Goal: Task Accomplishment & Management: Use online tool/utility

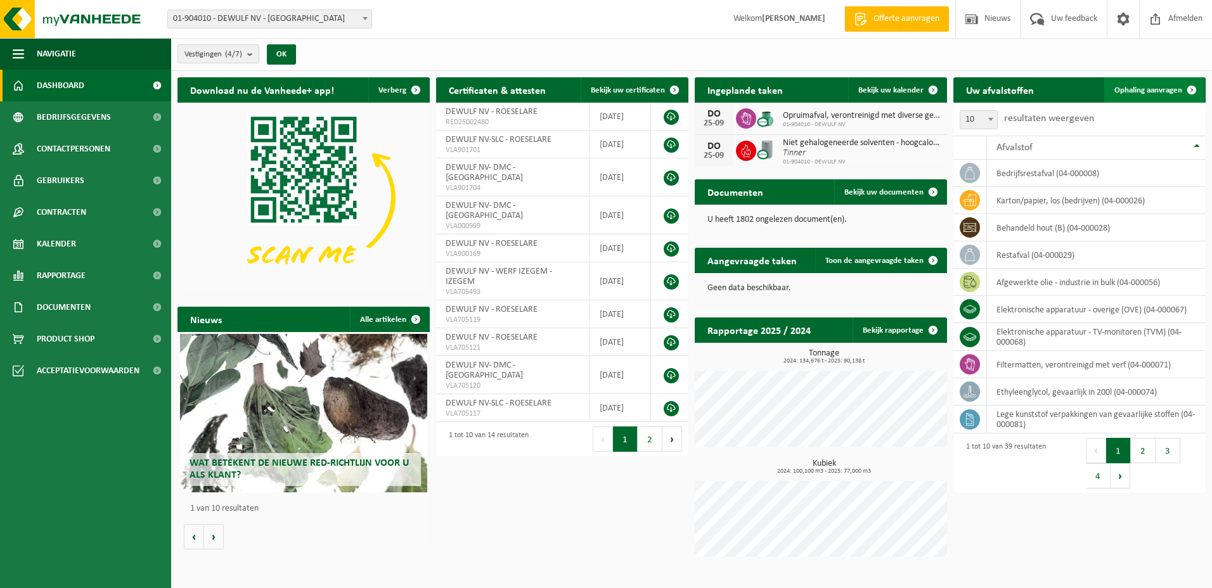
click at [1127, 88] on span "Ophaling aanvragen" at bounding box center [1149, 90] width 68 height 8
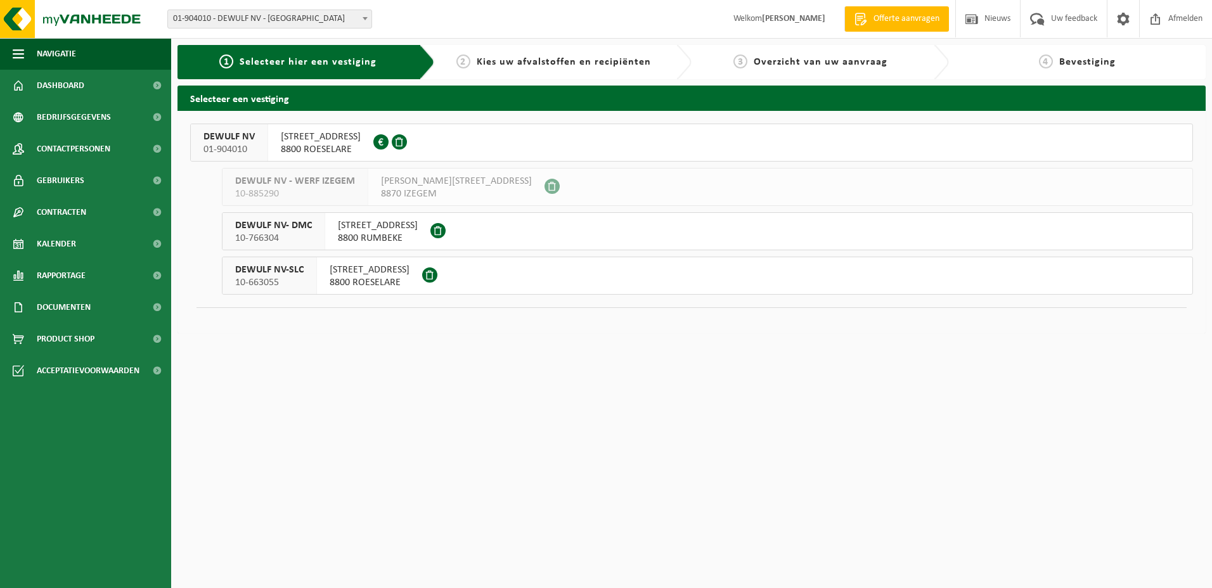
click at [382, 271] on span "MOORSEELSESTEENWEG 41A" at bounding box center [370, 270] width 80 height 13
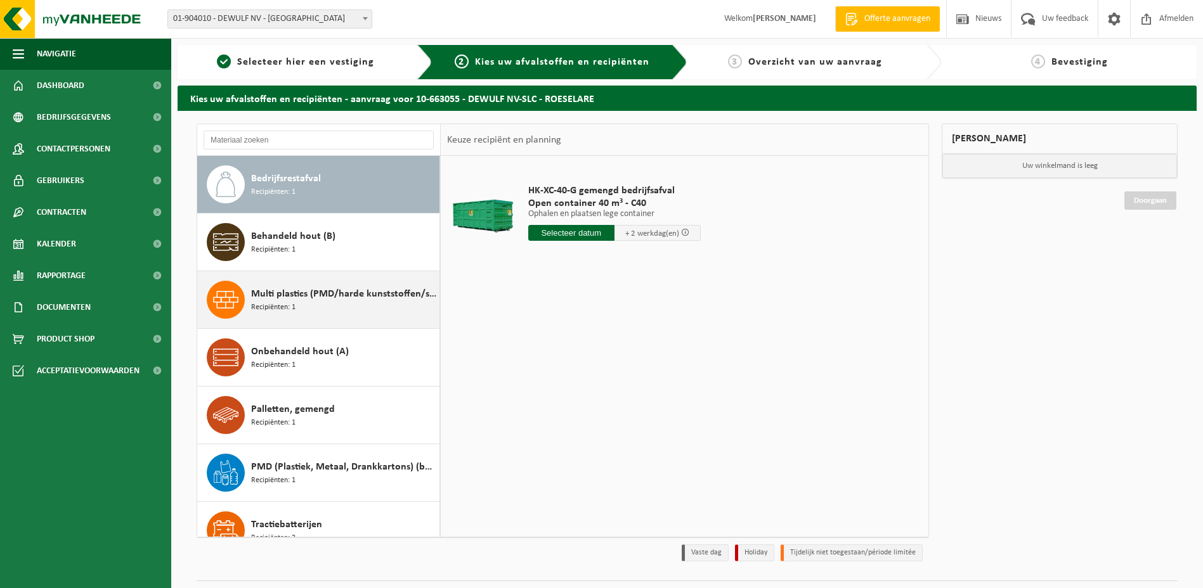
scroll to position [63, 0]
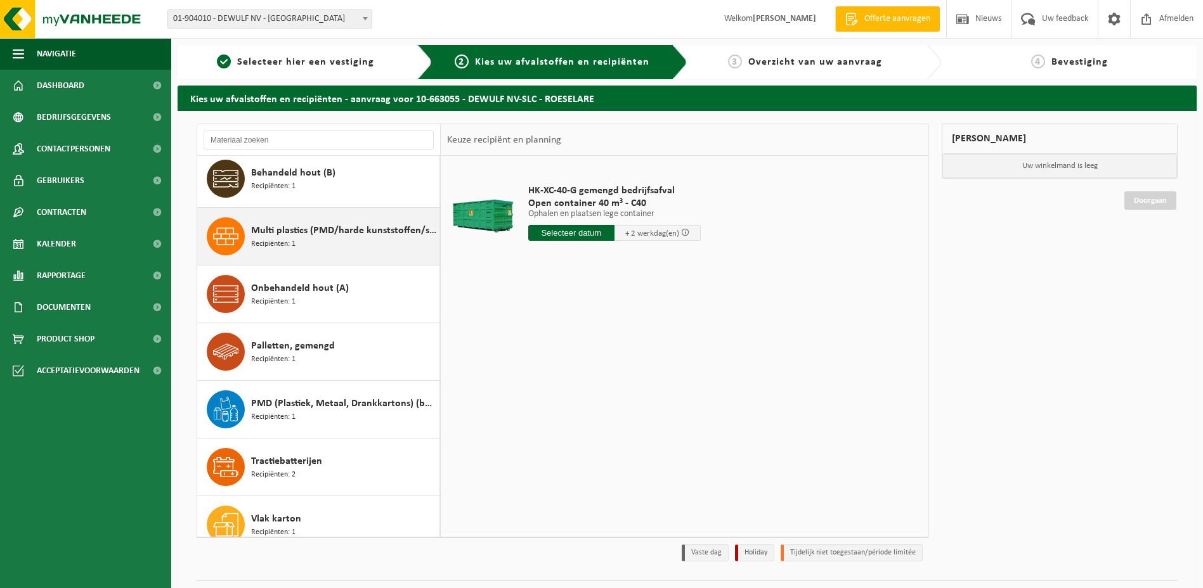
click at [287, 231] on span "Multi plastics (PMD/harde kunststoffen/spanbanden/EPS/folie naturel/folie gemen…" at bounding box center [343, 230] width 185 height 15
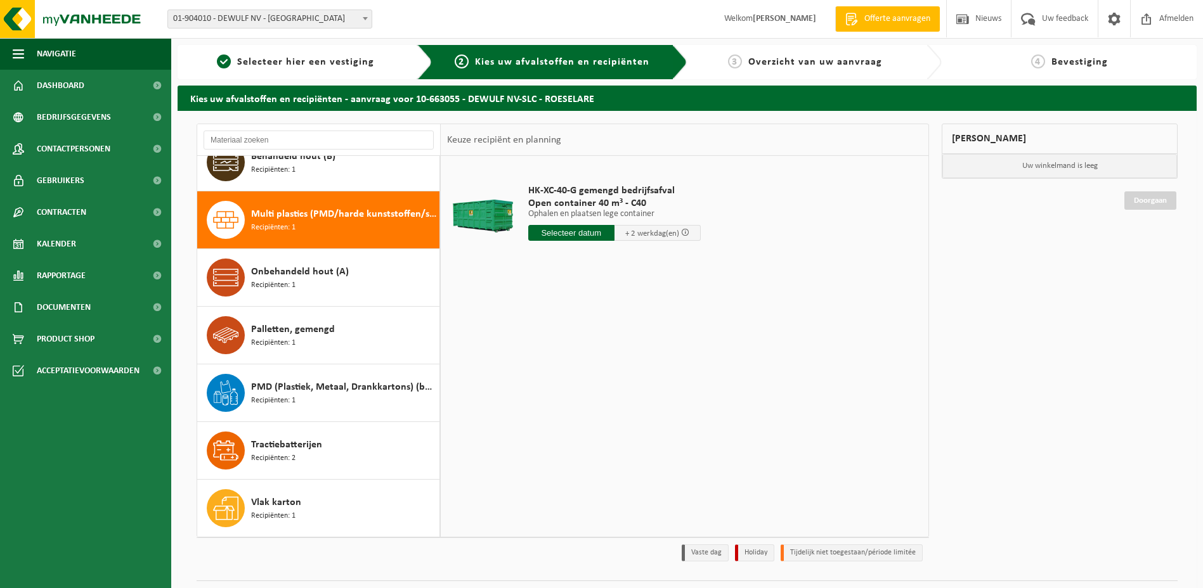
scroll to position [80, 0]
click at [622, 231] on input "text" at bounding box center [598, 233] width 140 height 16
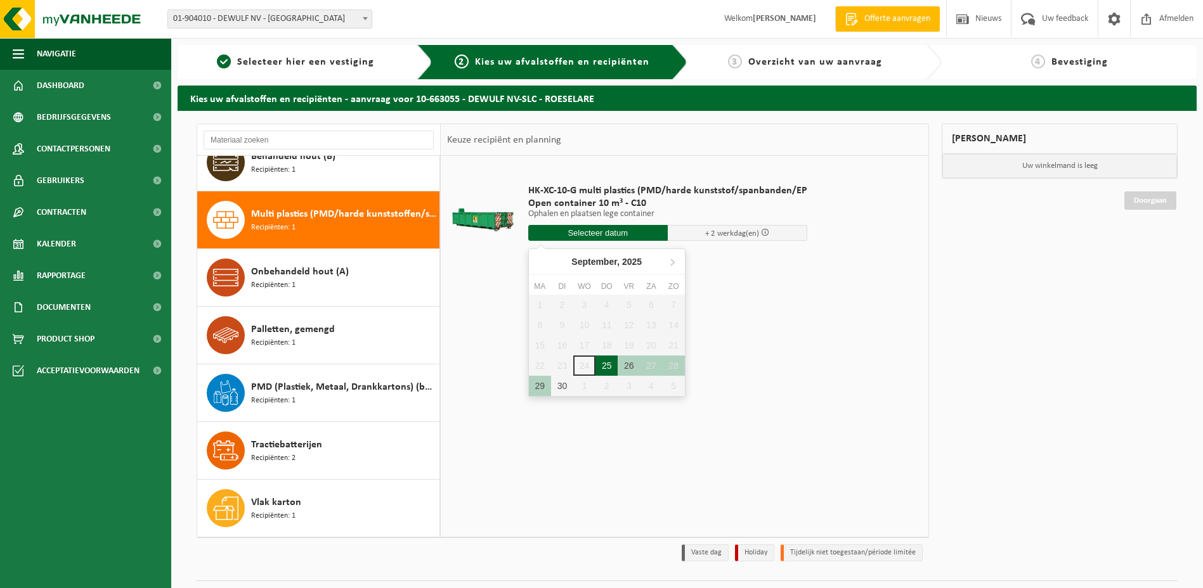
click at [606, 363] on div "25" at bounding box center [606, 366] width 22 height 20
type input "Van 2025-09-25"
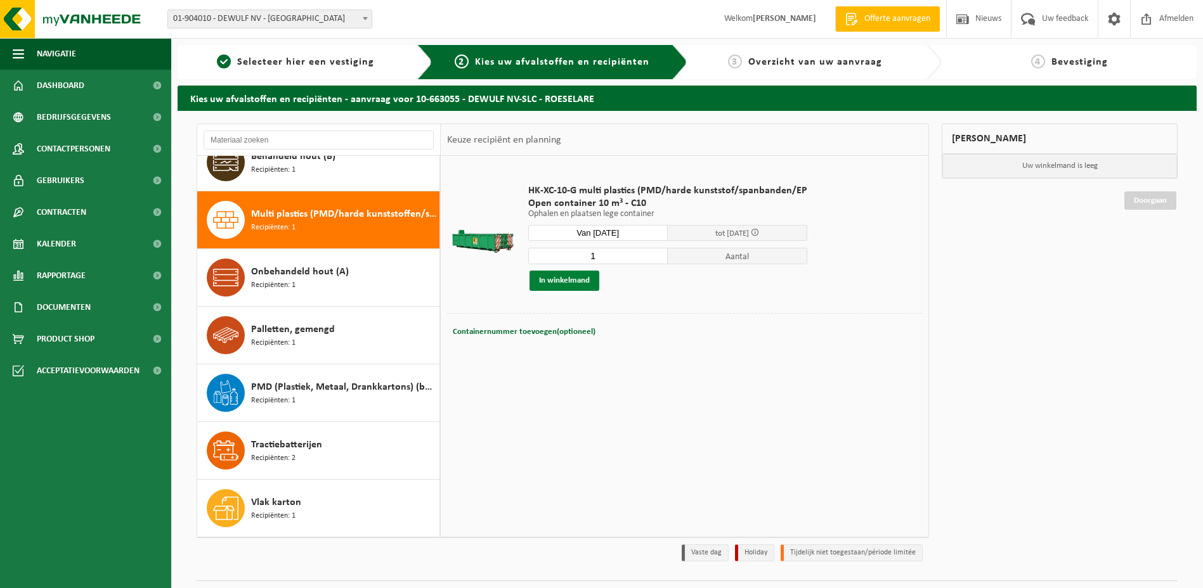
click at [568, 279] on button "In winkelmand" at bounding box center [564, 281] width 70 height 20
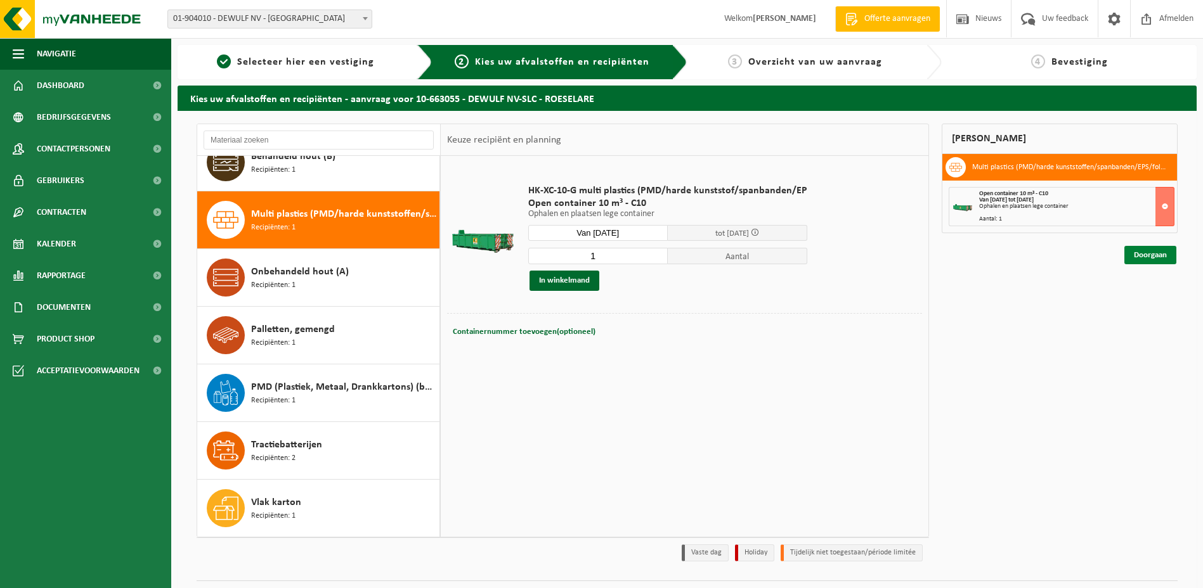
click at [1169, 256] on link "Doorgaan" at bounding box center [1150, 255] width 52 height 18
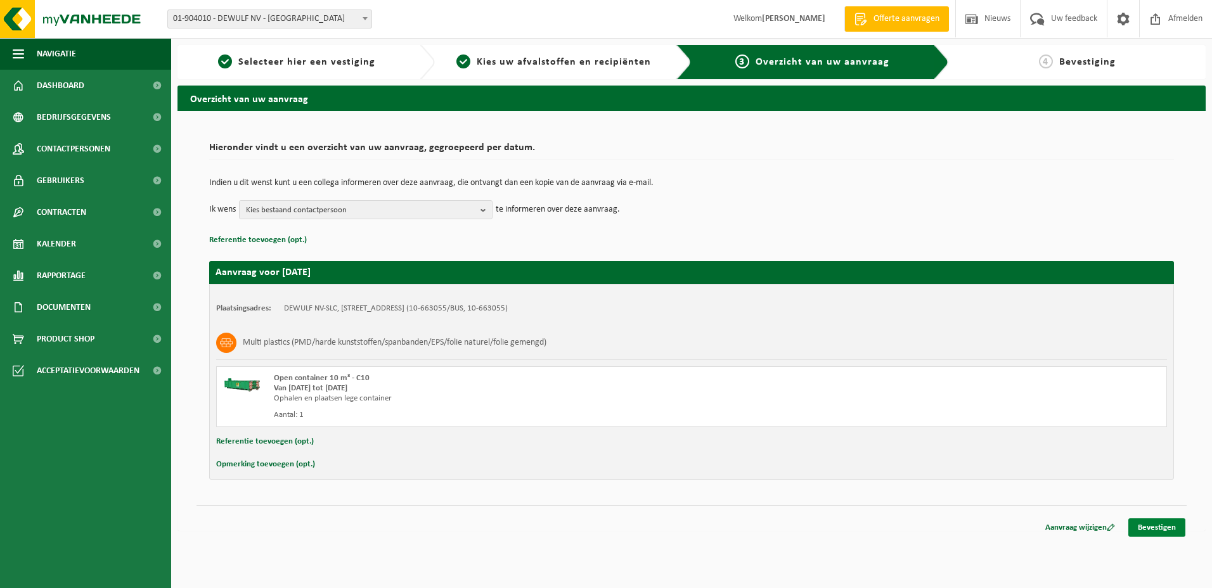
click at [1155, 528] on link "Bevestigen" at bounding box center [1157, 528] width 57 height 18
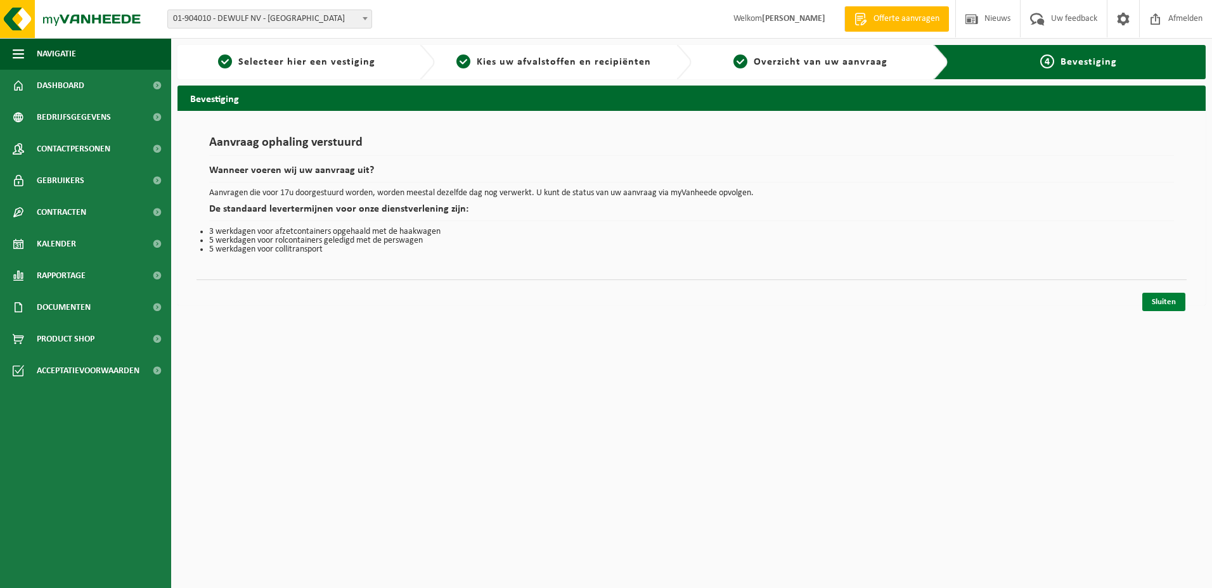
click at [1168, 304] on link "Sluiten" at bounding box center [1164, 302] width 43 height 18
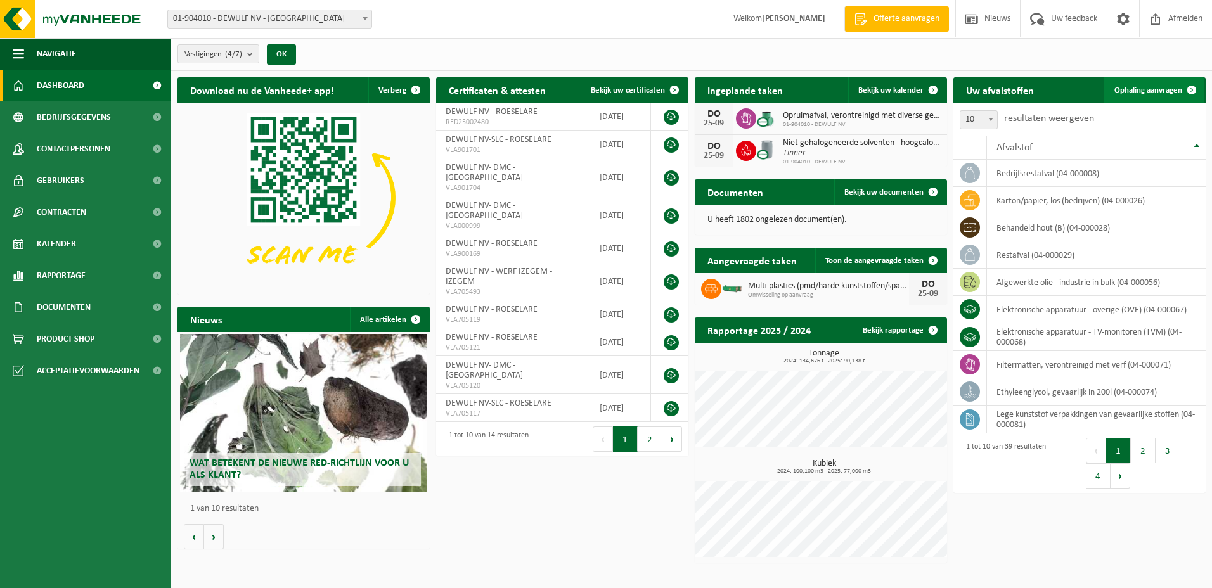
click at [1170, 88] on span "Ophaling aanvragen" at bounding box center [1149, 90] width 68 height 8
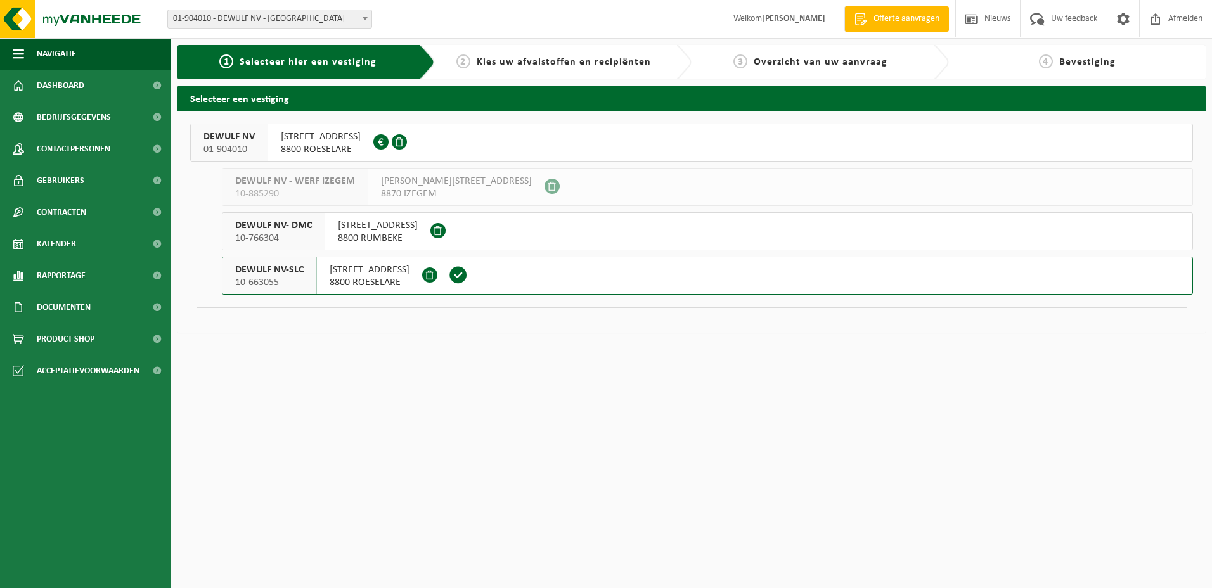
click at [361, 138] on span "[STREET_ADDRESS]" at bounding box center [321, 137] width 80 height 13
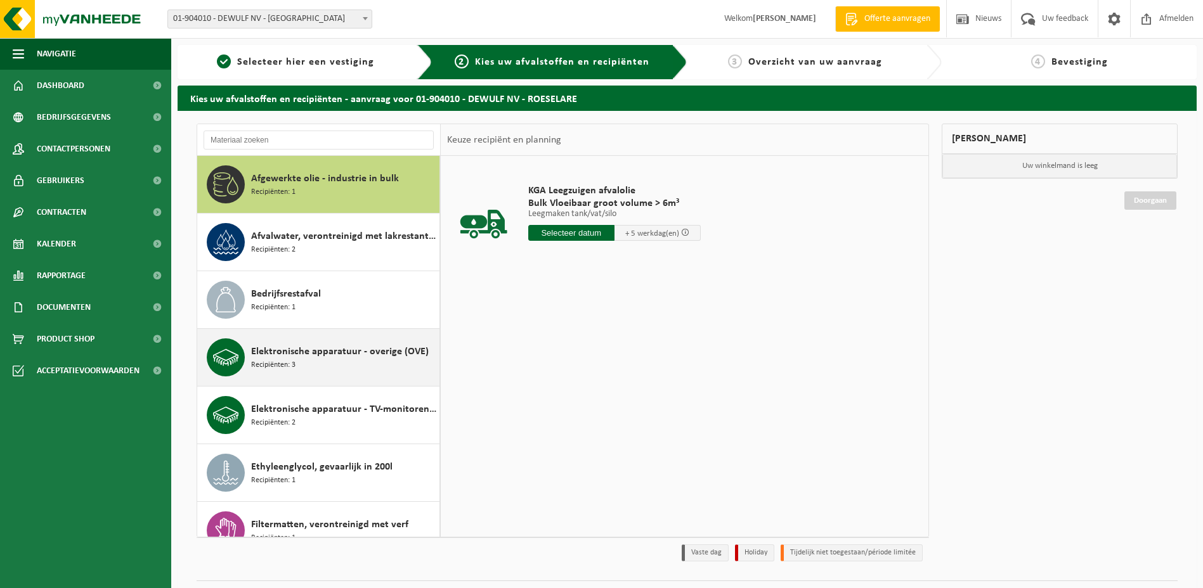
scroll to position [63, 0]
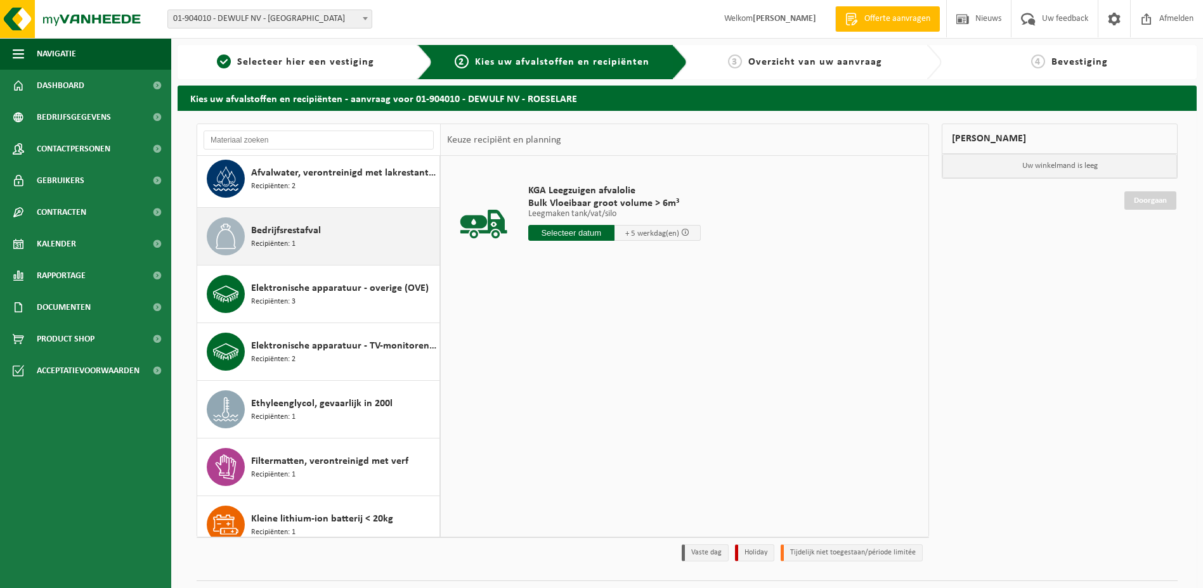
click at [273, 230] on span "Bedrijfsrestafval" at bounding box center [286, 230] width 70 height 15
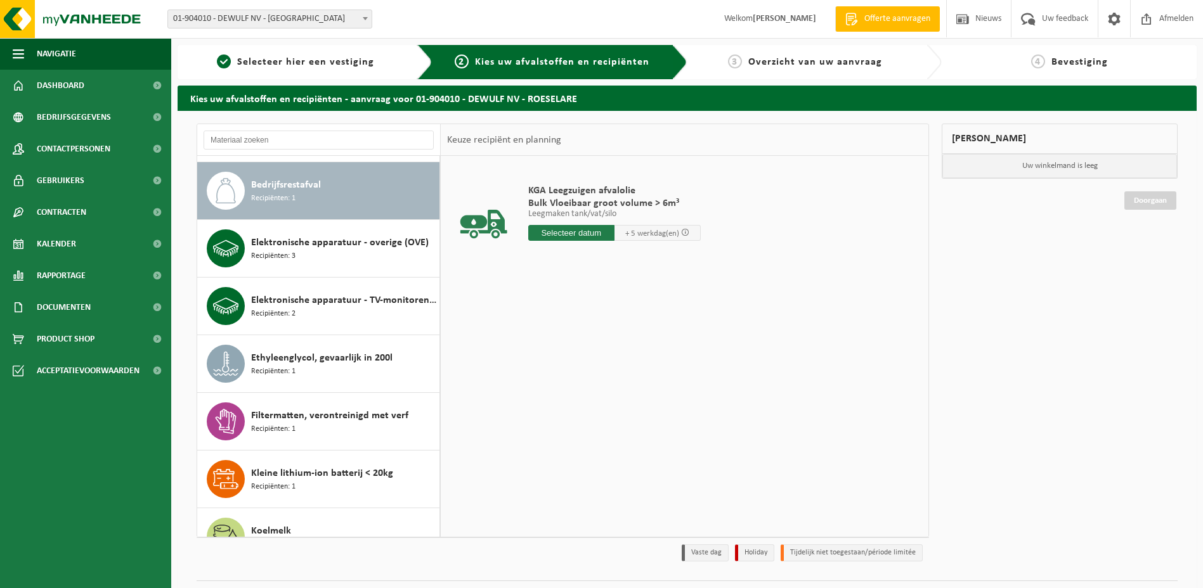
scroll to position [115, 0]
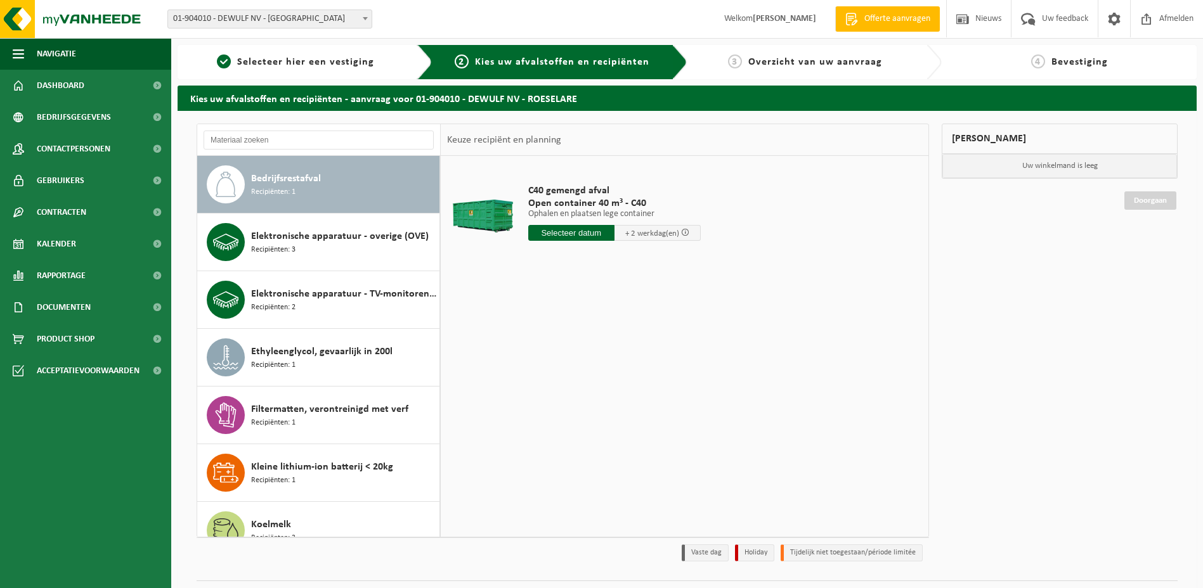
click at [559, 230] on input "text" at bounding box center [571, 233] width 86 height 16
click at [609, 364] on div "25" at bounding box center [606, 366] width 22 height 20
type input "Van 2025-09-25"
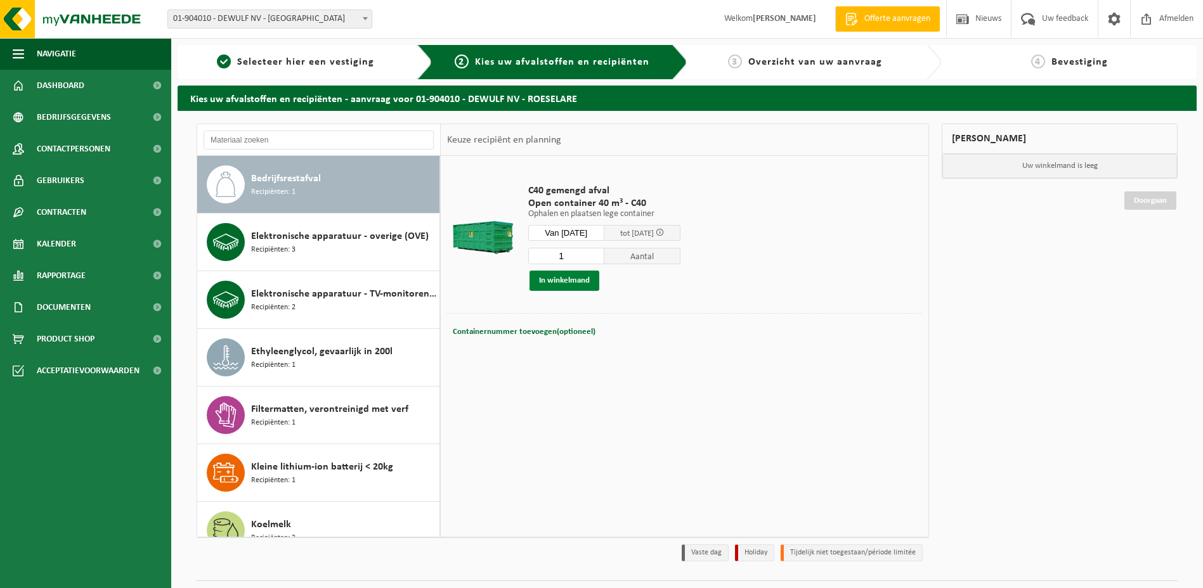
click at [559, 276] on button "In winkelmand" at bounding box center [564, 281] width 70 height 20
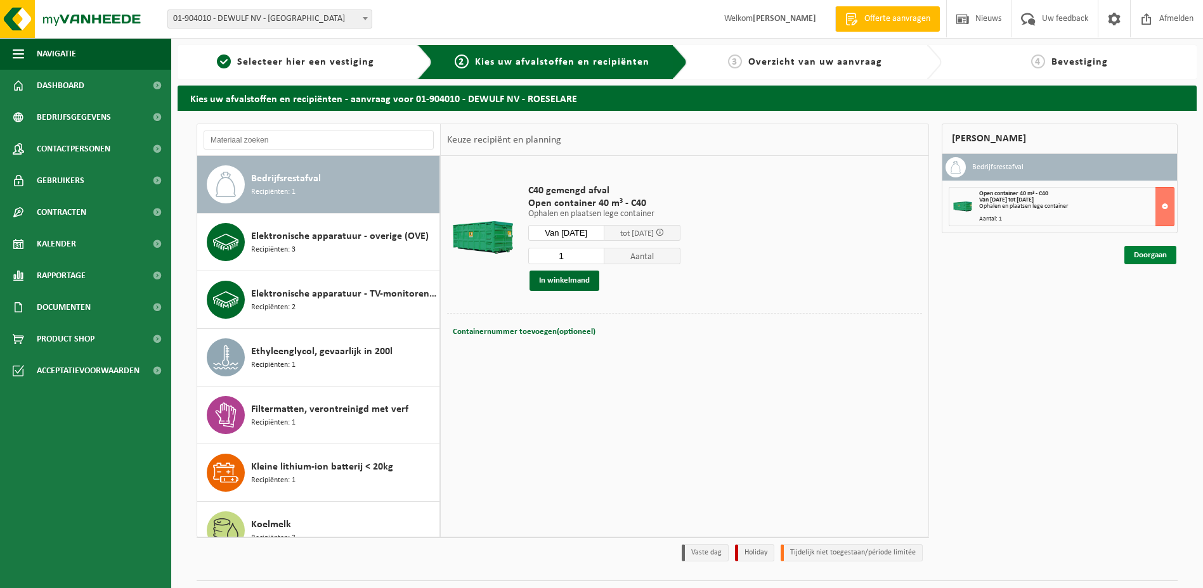
click at [1148, 253] on link "Doorgaan" at bounding box center [1150, 255] width 52 height 18
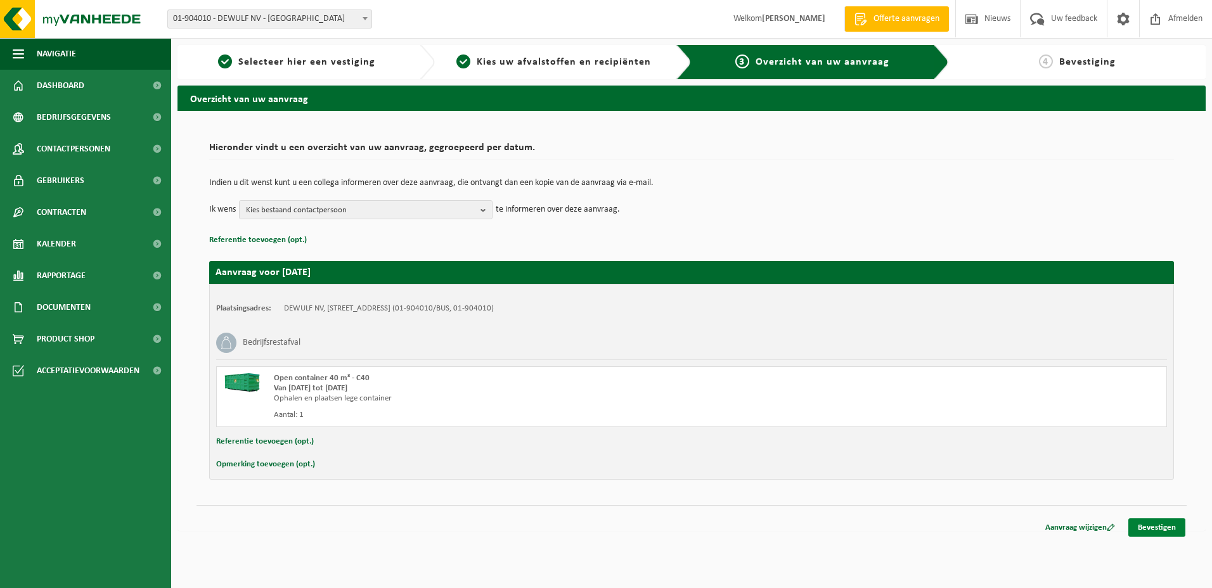
click at [1159, 529] on link "Bevestigen" at bounding box center [1157, 528] width 57 height 18
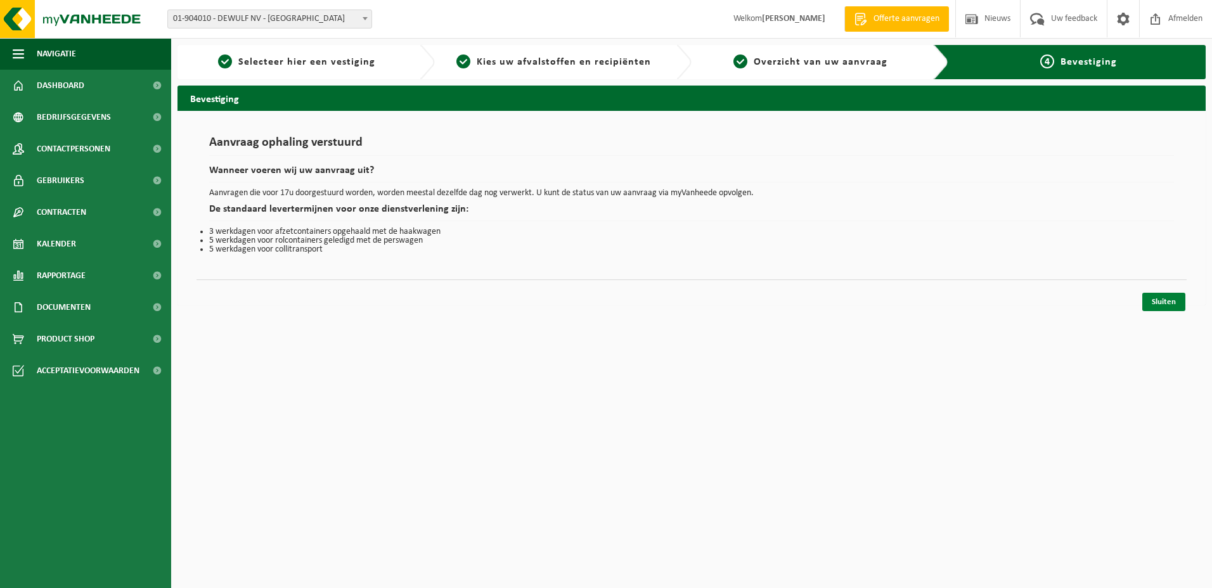
click at [1166, 299] on link "Sluiten" at bounding box center [1164, 302] width 43 height 18
